Goal: Task Accomplishment & Management: Manage account settings

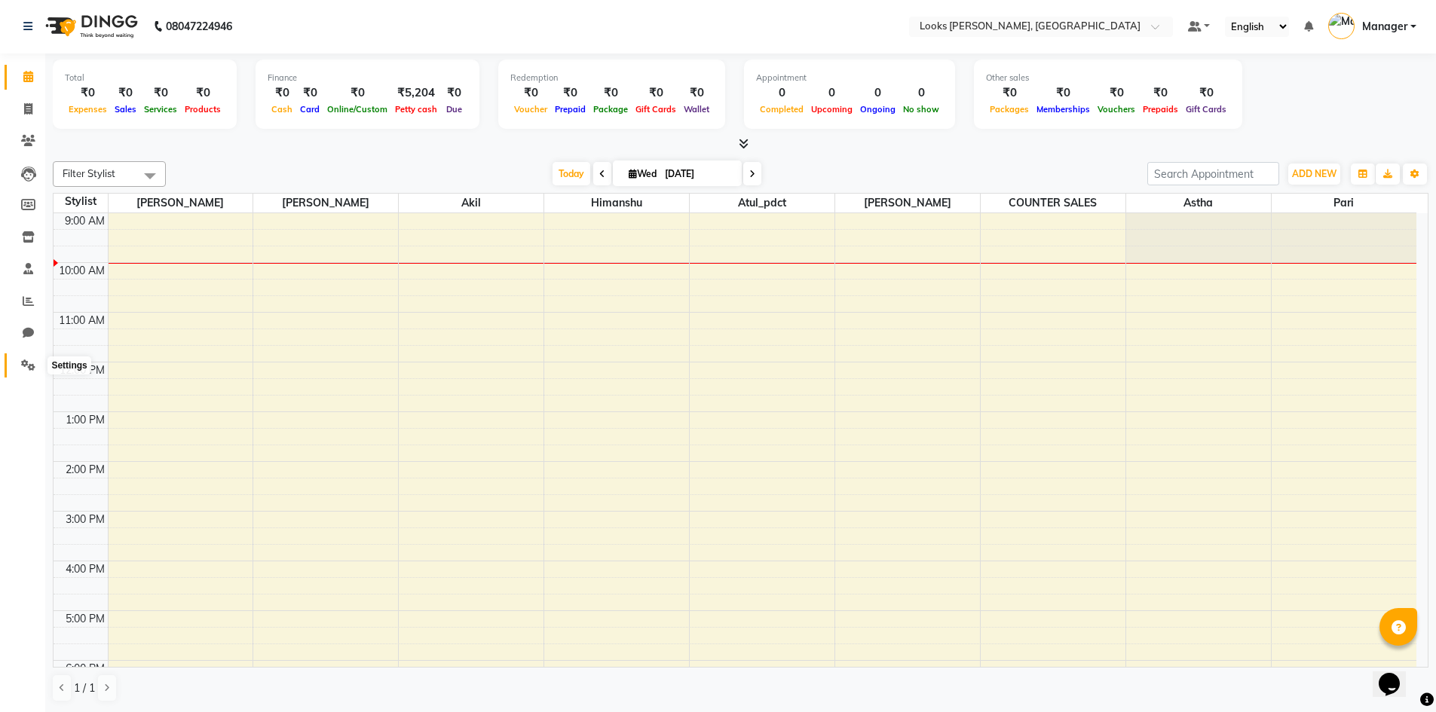
click at [23, 370] on icon at bounding box center [28, 365] width 14 height 11
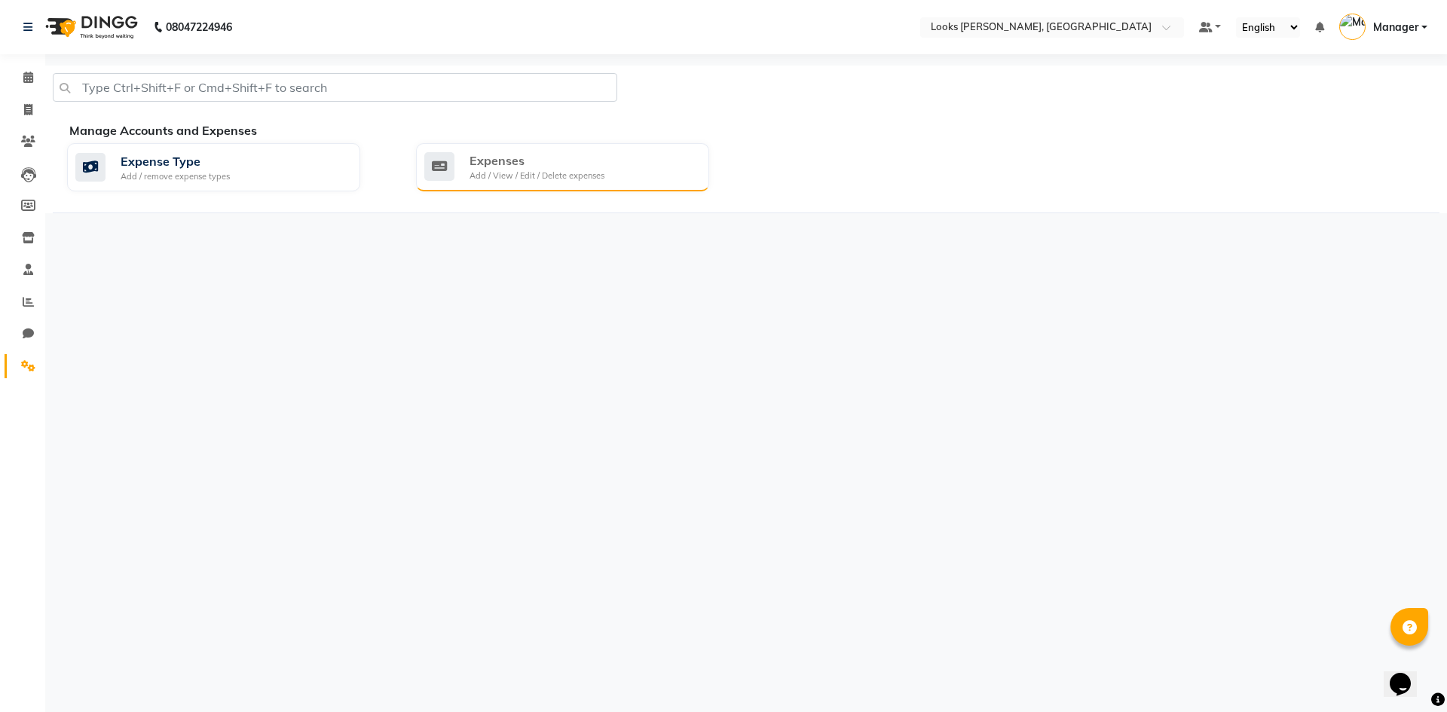
click at [538, 165] on div "Expenses" at bounding box center [537, 161] width 135 height 18
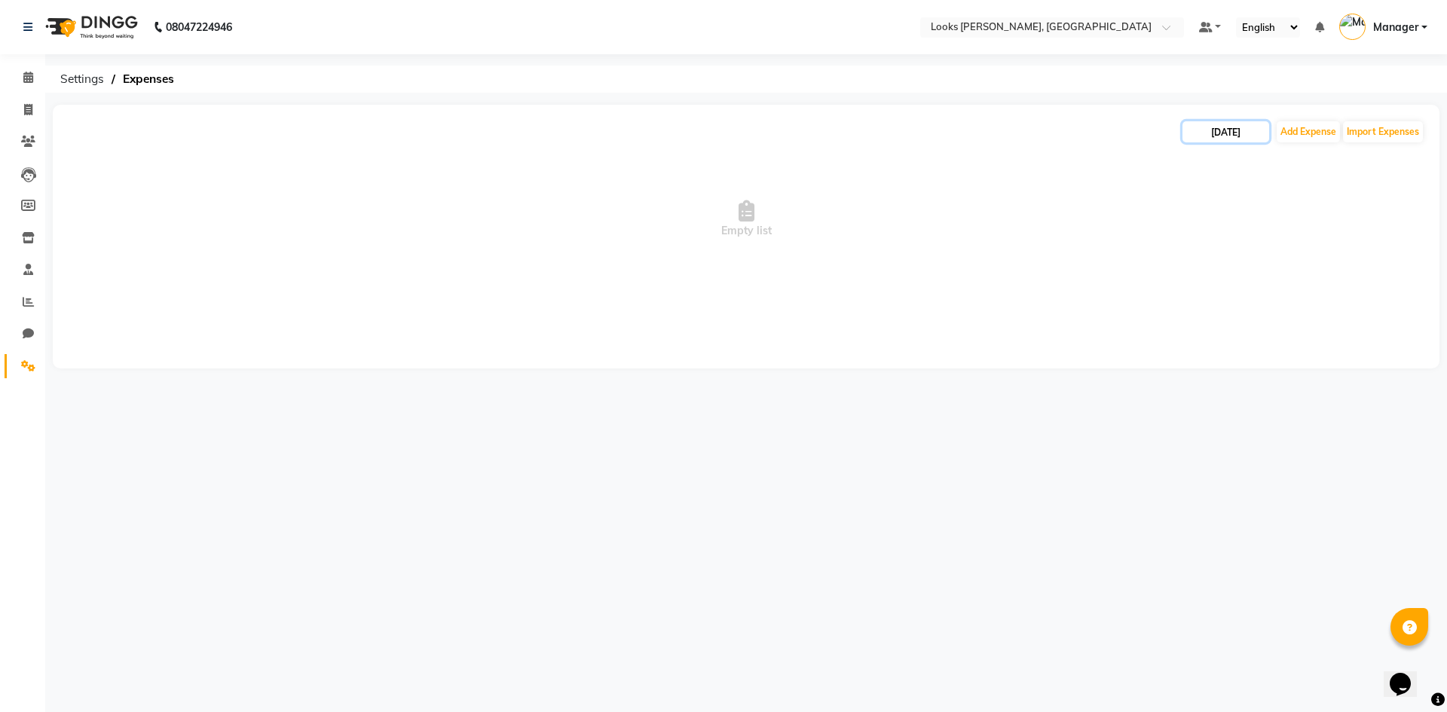
click at [1227, 125] on input "[DATE]" at bounding box center [1226, 131] width 87 height 21
select select "9"
select select "2025"
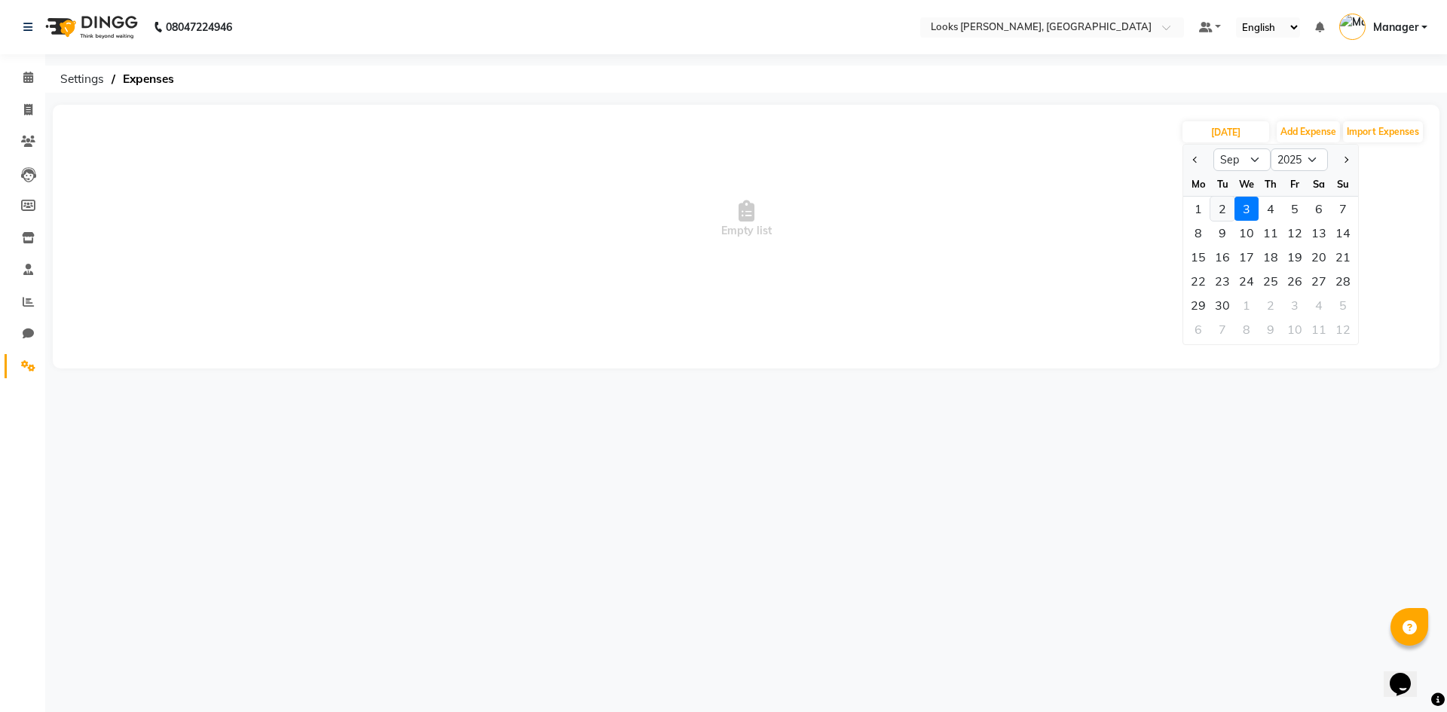
click at [1222, 213] on div "2" at bounding box center [1223, 209] width 24 height 24
type input "02-09-2025"
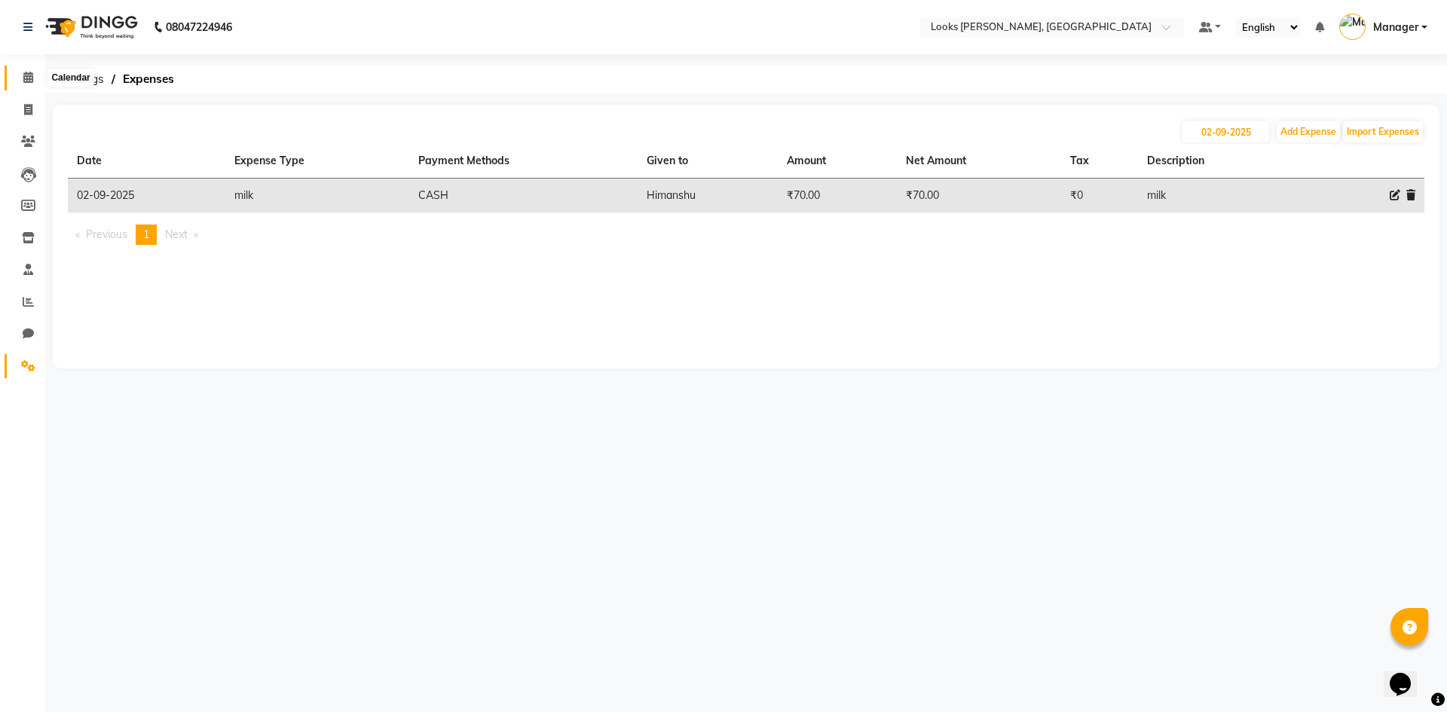
click at [30, 80] on icon at bounding box center [28, 77] width 10 height 11
